Goal: Book appointment/travel/reservation

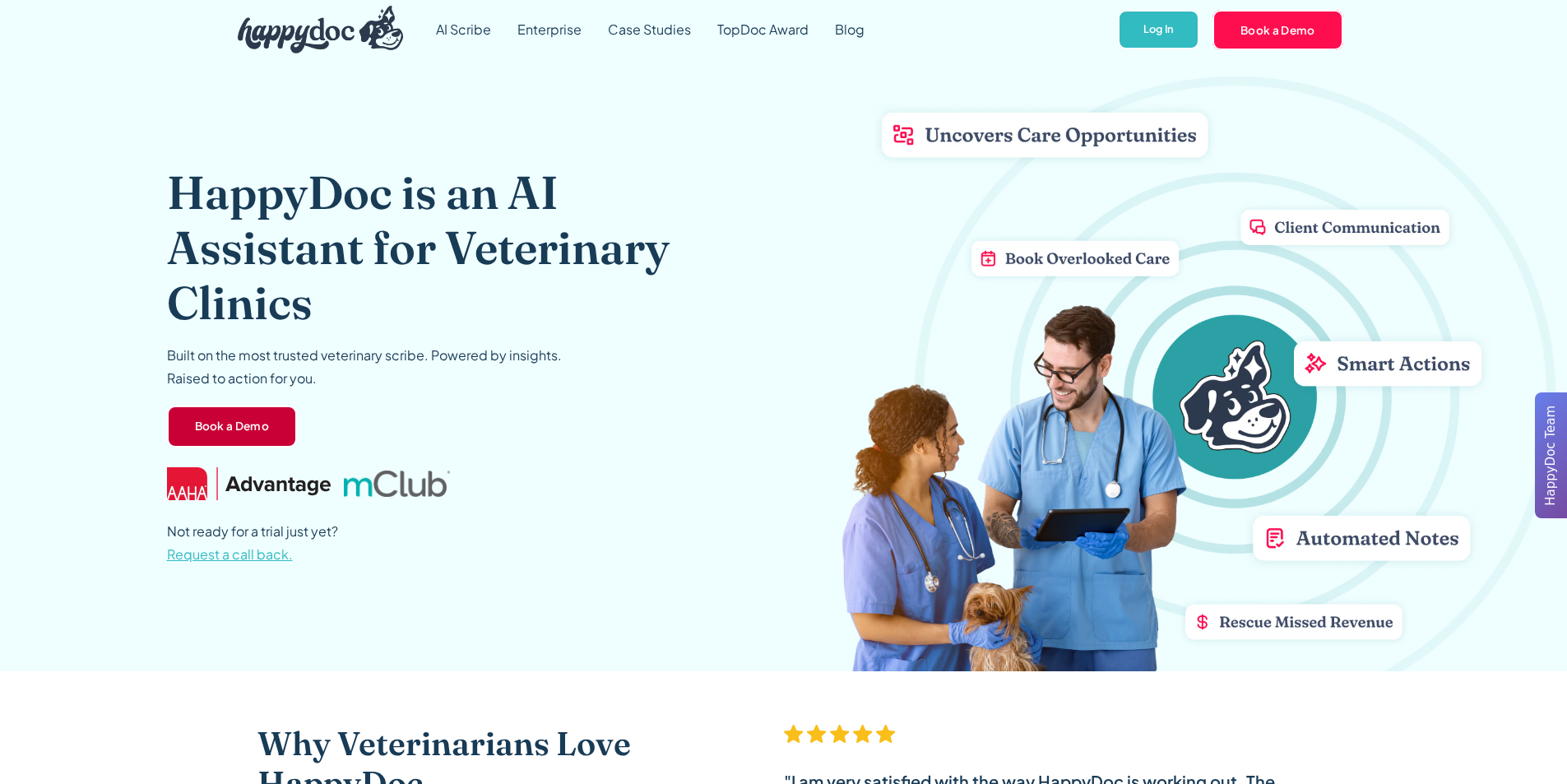
click at [209, 419] on link "Book a Demo" at bounding box center [232, 426] width 131 height 43
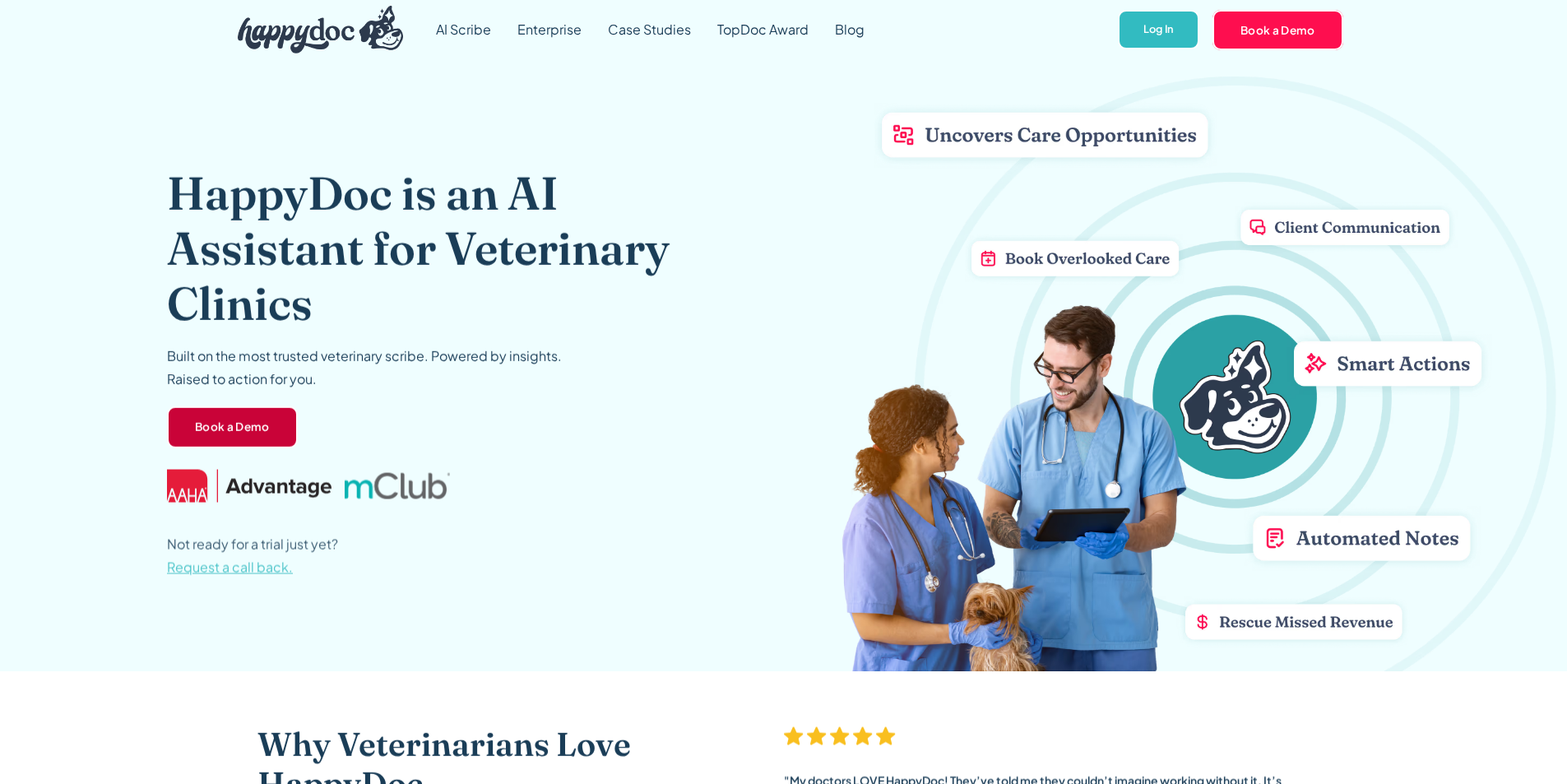
click at [227, 433] on link "Book a Demo" at bounding box center [232, 426] width 131 height 43
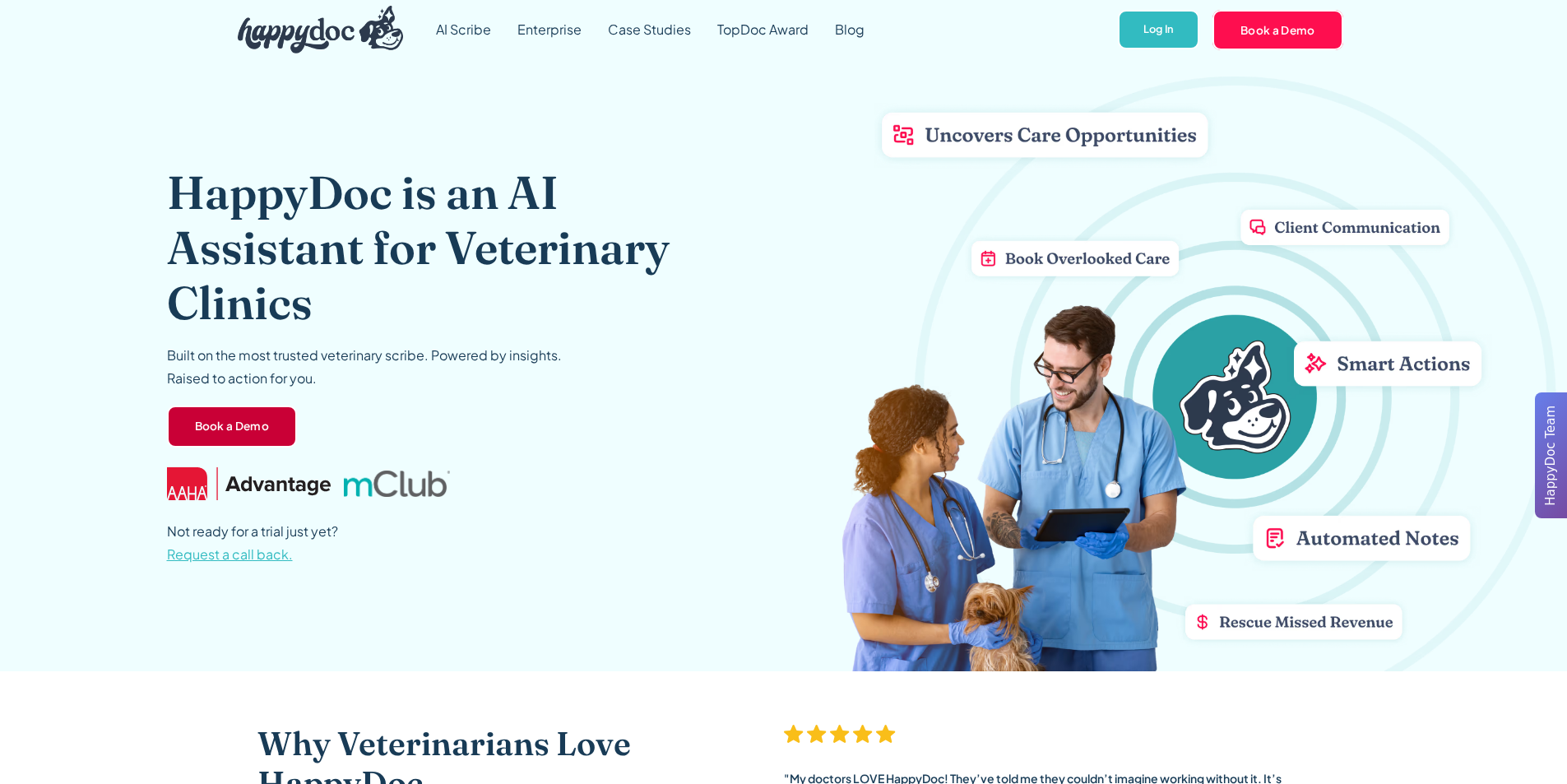
click at [185, 426] on link "Book a Demo" at bounding box center [232, 426] width 131 height 43
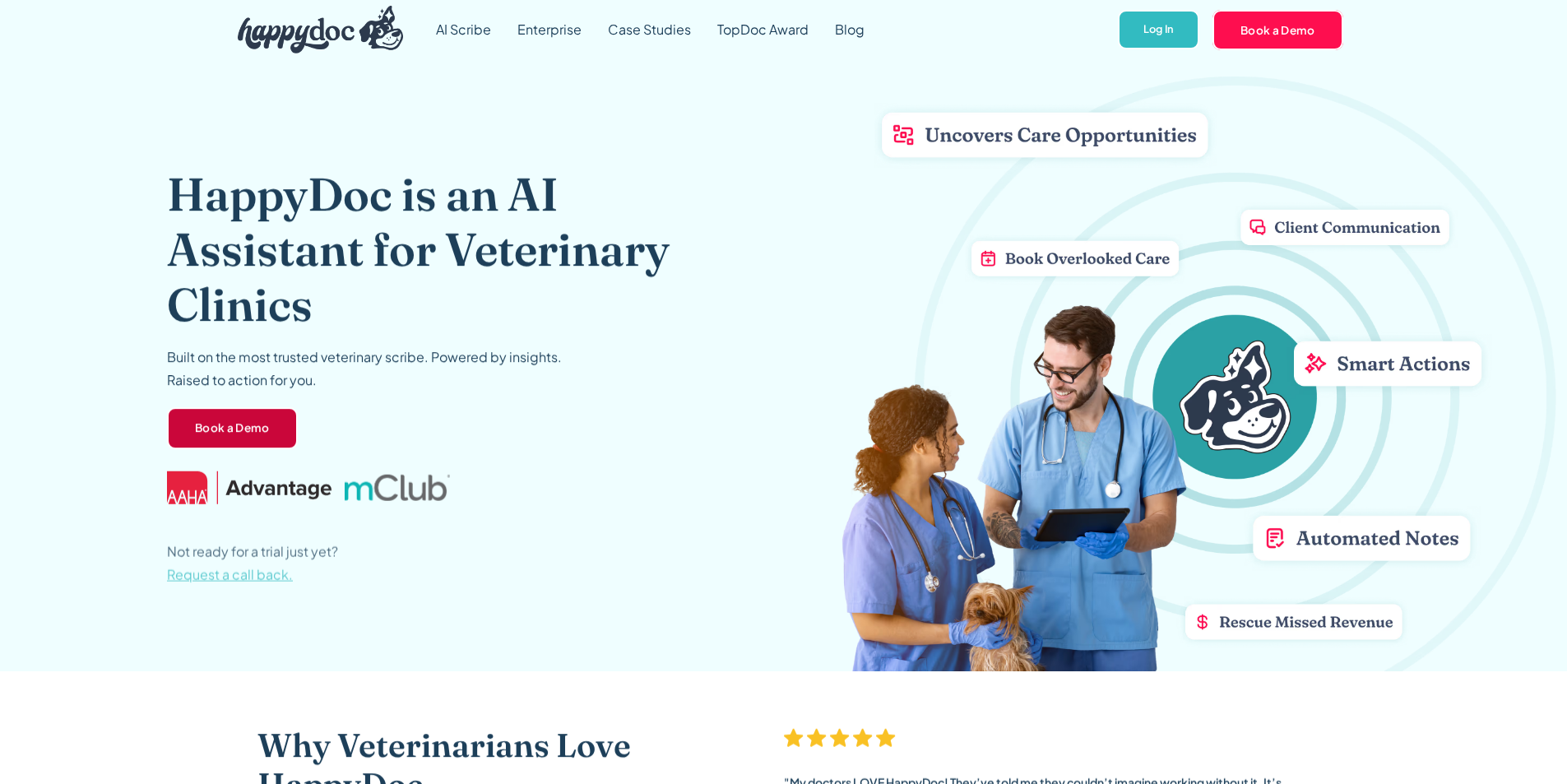
click at [247, 419] on link "Book a Demo" at bounding box center [232, 428] width 131 height 43
